Goal: Download file/media

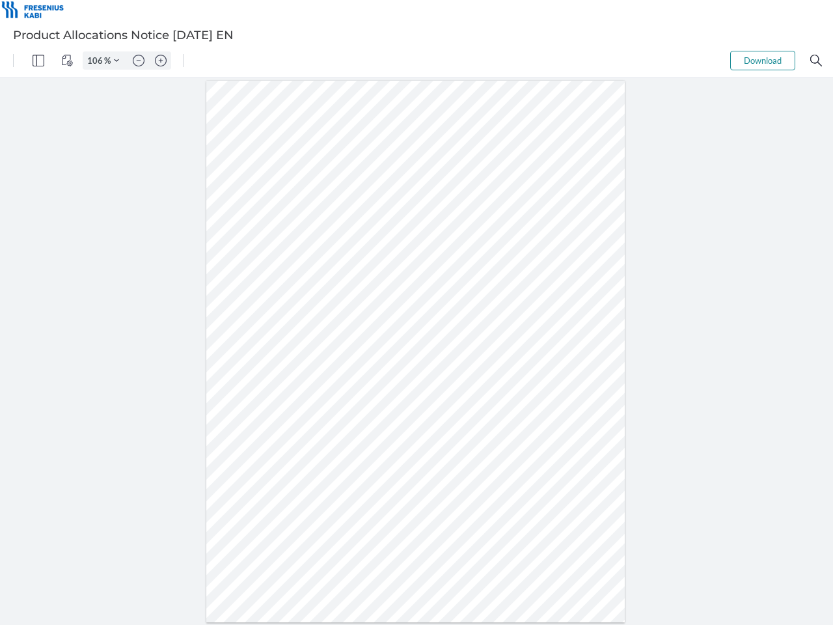
click at [38, 61] on img "Panel" at bounding box center [39, 61] width 12 height 12
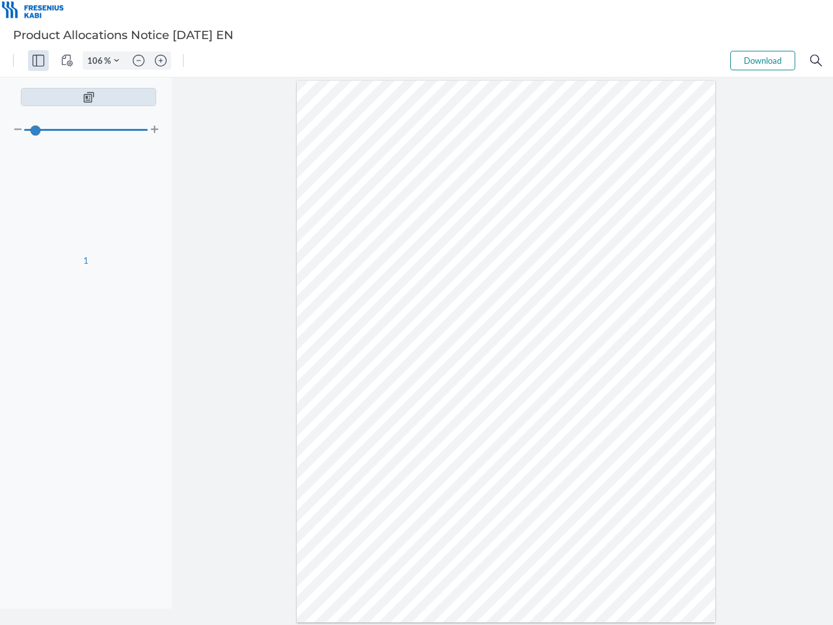
click at [67, 61] on img "View Controls" at bounding box center [67, 61] width 12 height 12
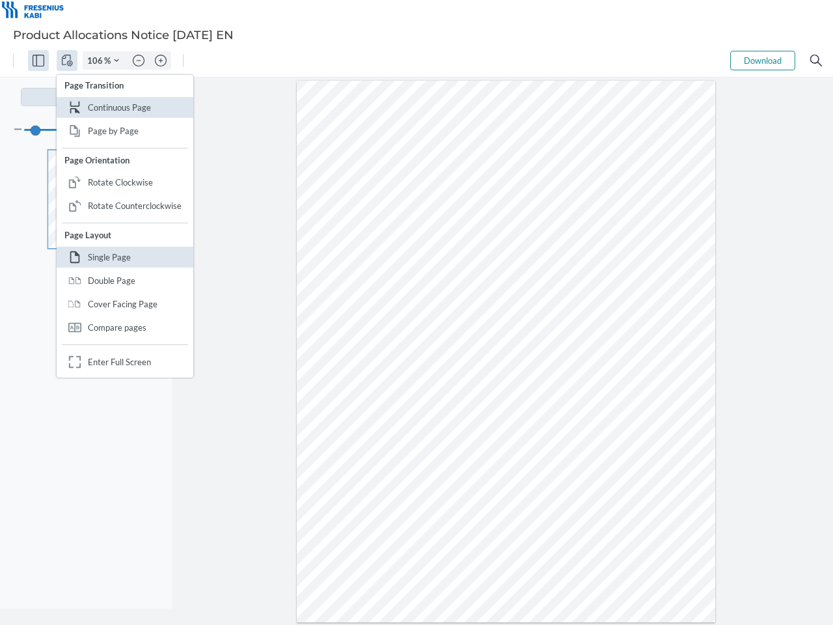
click at [97, 61] on input "106" at bounding box center [93, 61] width 21 height 12
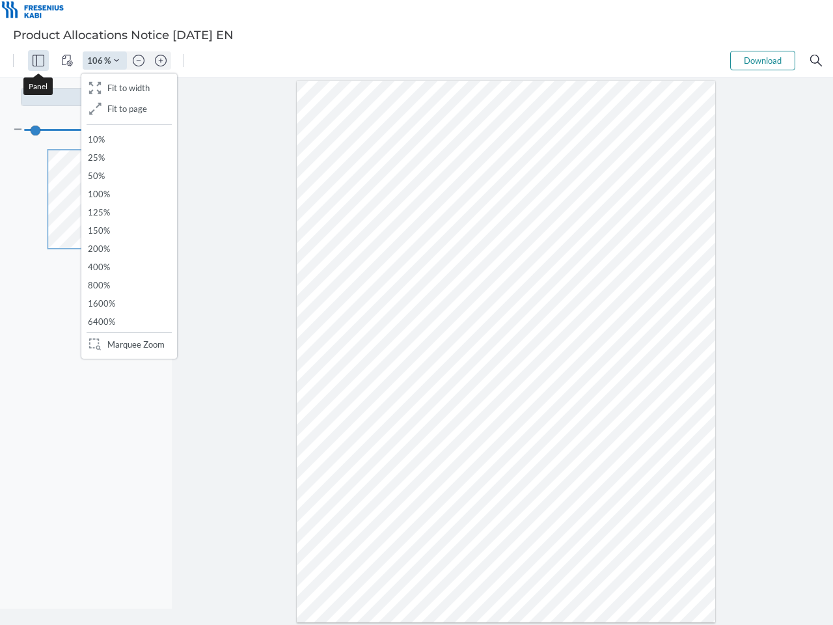
click at [117, 61] on img "Zoom Controls" at bounding box center [116, 60] width 5 height 5
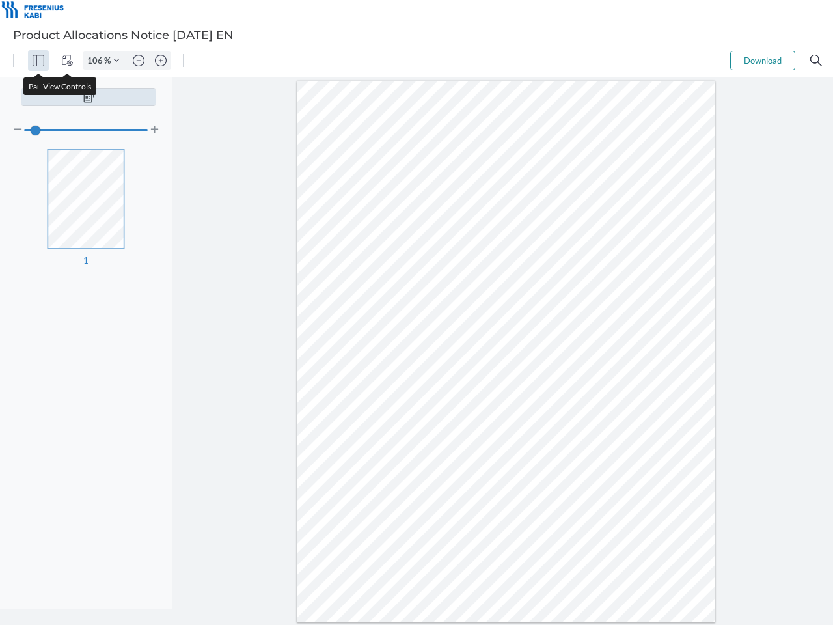
click at [139, 61] on img "Zoom out" at bounding box center [139, 61] width 12 height 12
click at [161, 61] on img "Zoom in" at bounding box center [161, 61] width 12 height 12
type input "106"
click at [763, 61] on button "Download" at bounding box center [763, 61] width 65 height 20
click at [816, 61] on img "Search" at bounding box center [817, 61] width 12 height 12
